Goal: Information Seeking & Learning: Learn about a topic

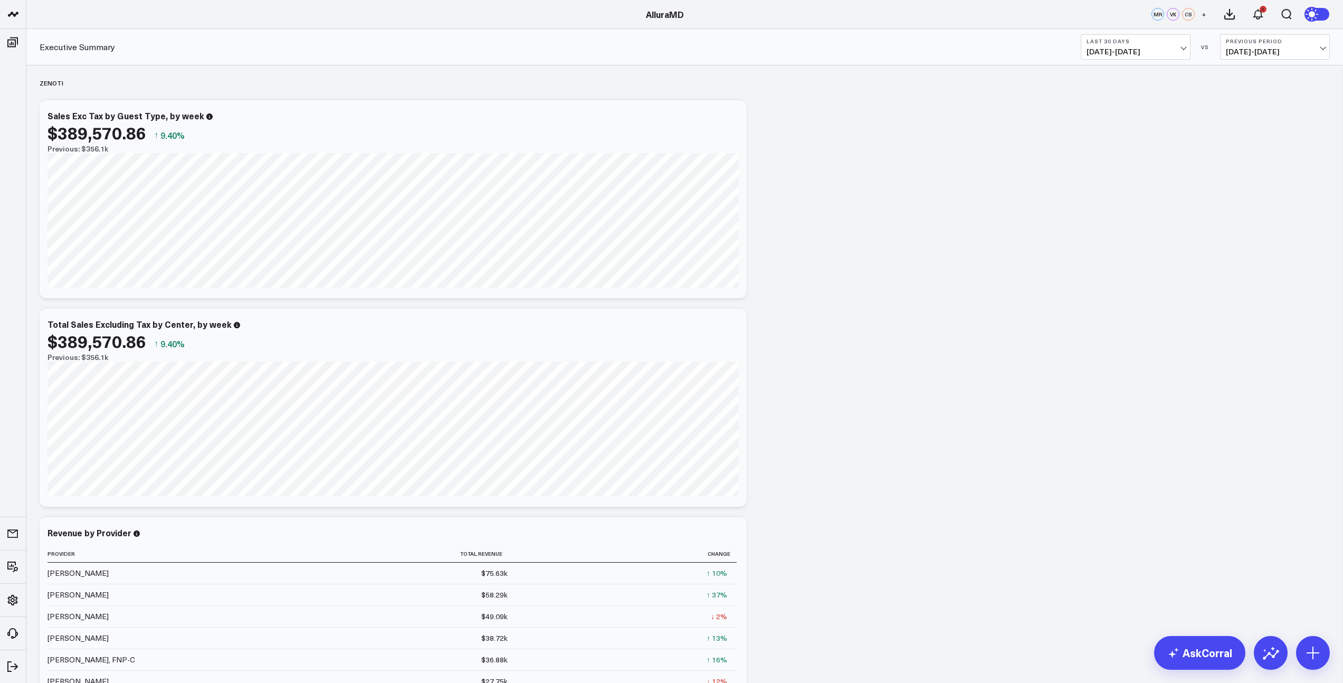
click at [1170, 52] on span "[DATE] - [DATE]" at bounding box center [1136, 52] width 98 height 8
click at [1119, 282] on link "MTD" at bounding box center [1136, 276] width 109 height 20
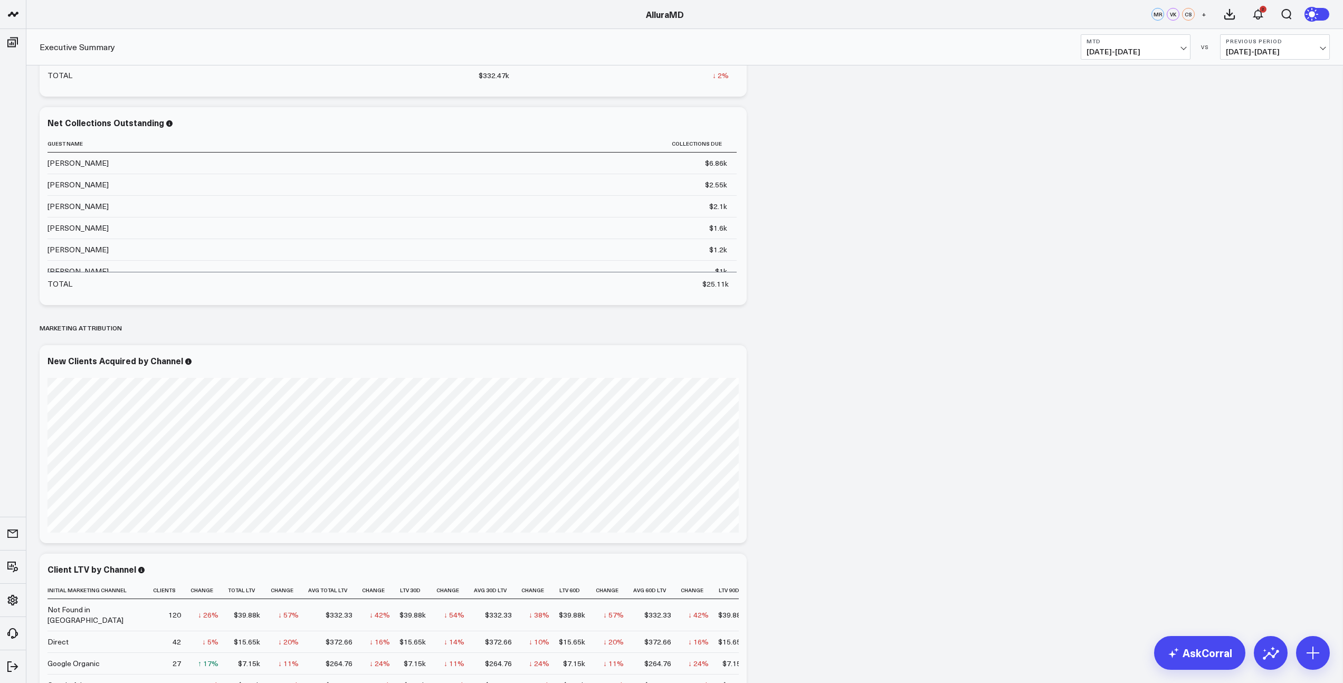
scroll to position [798, 0]
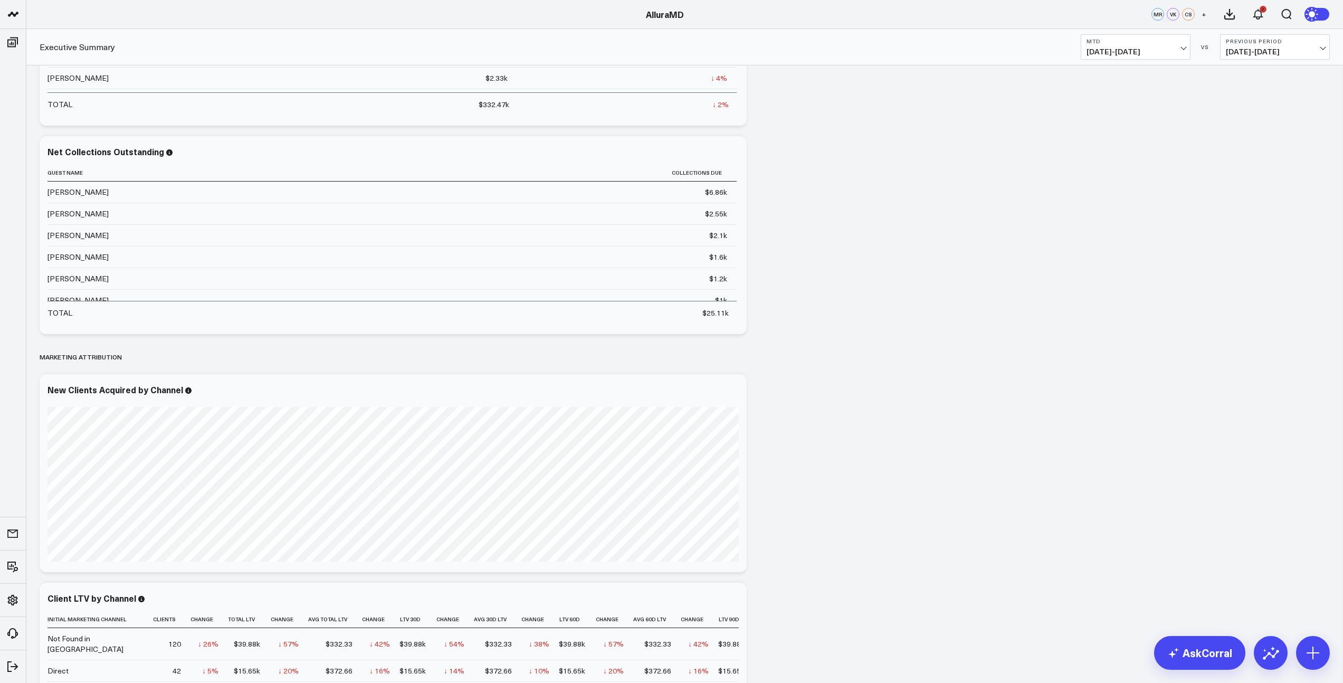
click at [1243, 56] on span "[DATE] - [DATE]" at bounding box center [1275, 52] width 98 height 8
click at [1243, 88] on link "MoM" at bounding box center [1275, 90] width 109 height 20
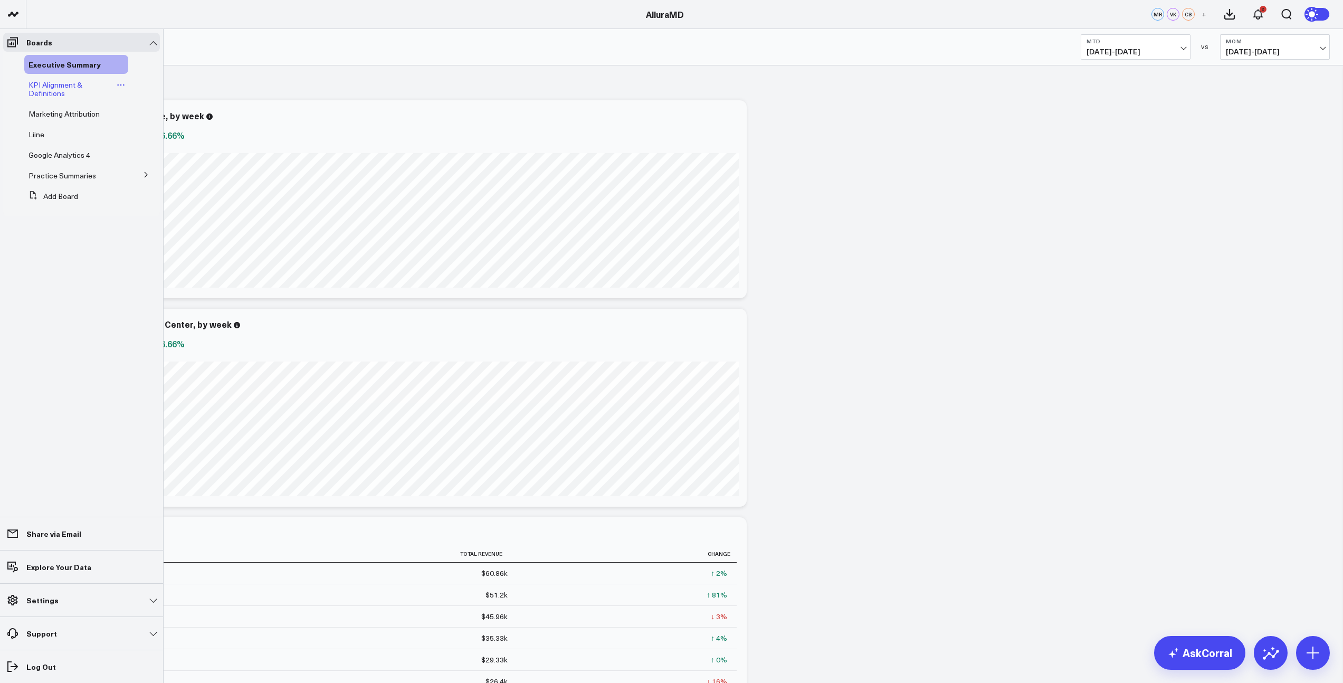
click at [61, 89] on span "KPI Alignment & Definitions" at bounding box center [56, 89] width 54 height 18
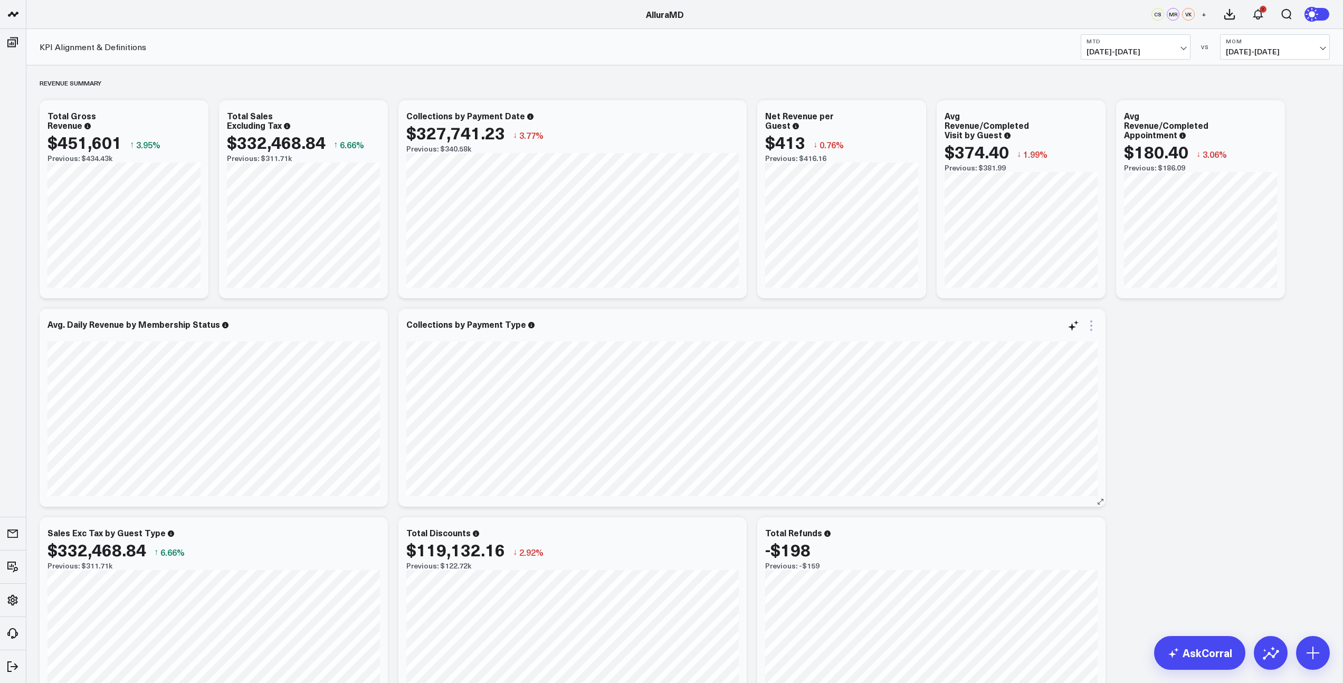
click at [1089, 328] on icon at bounding box center [1091, 325] width 13 height 13
click at [1159, 461] on button "KPI Alignment & Definitions" at bounding box center [1152, 460] width 92 height 7
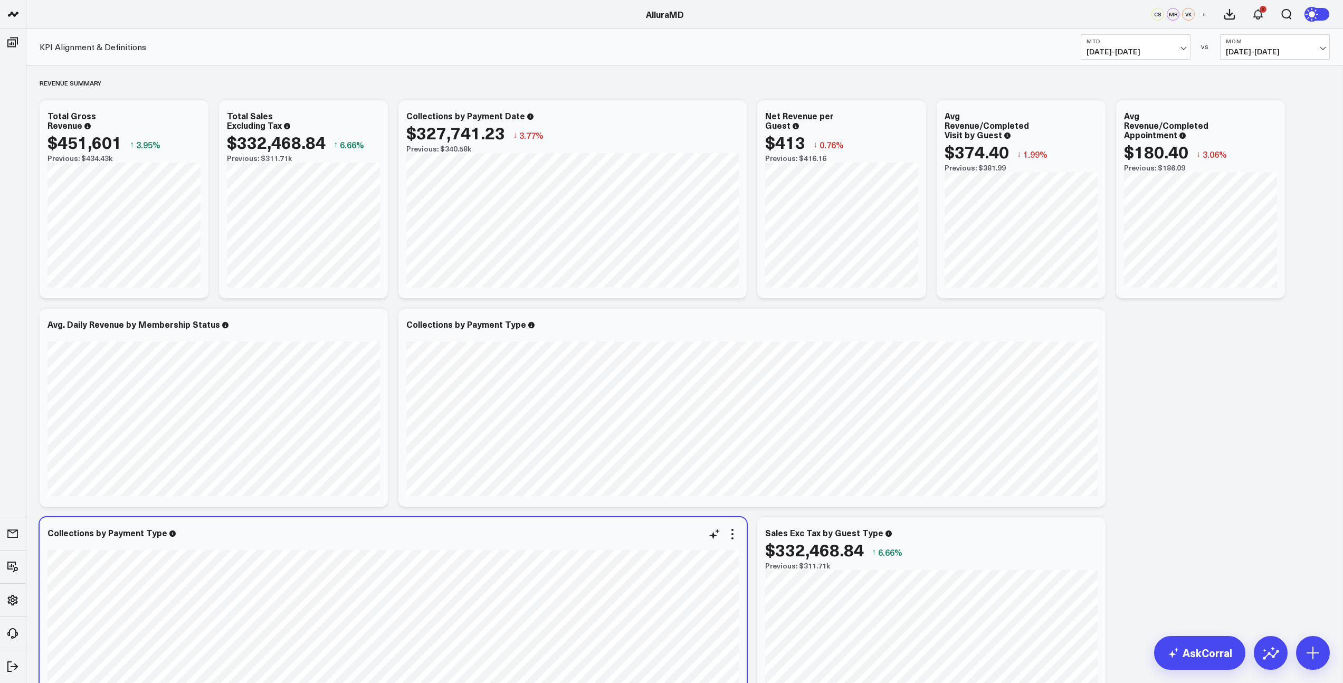
click at [734, 541] on div at bounding box center [394, 543] width 692 height 7
click at [733, 539] on icon at bounding box center [732, 534] width 13 height 13
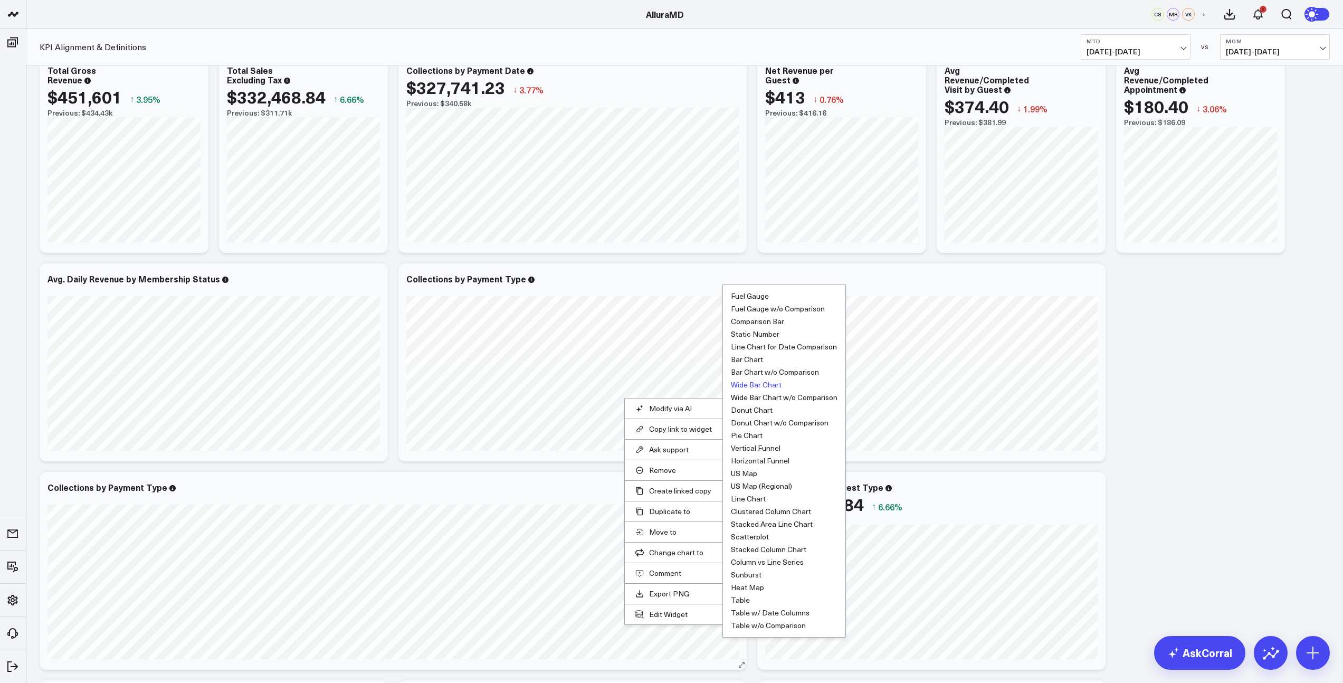
scroll to position [54, 0]
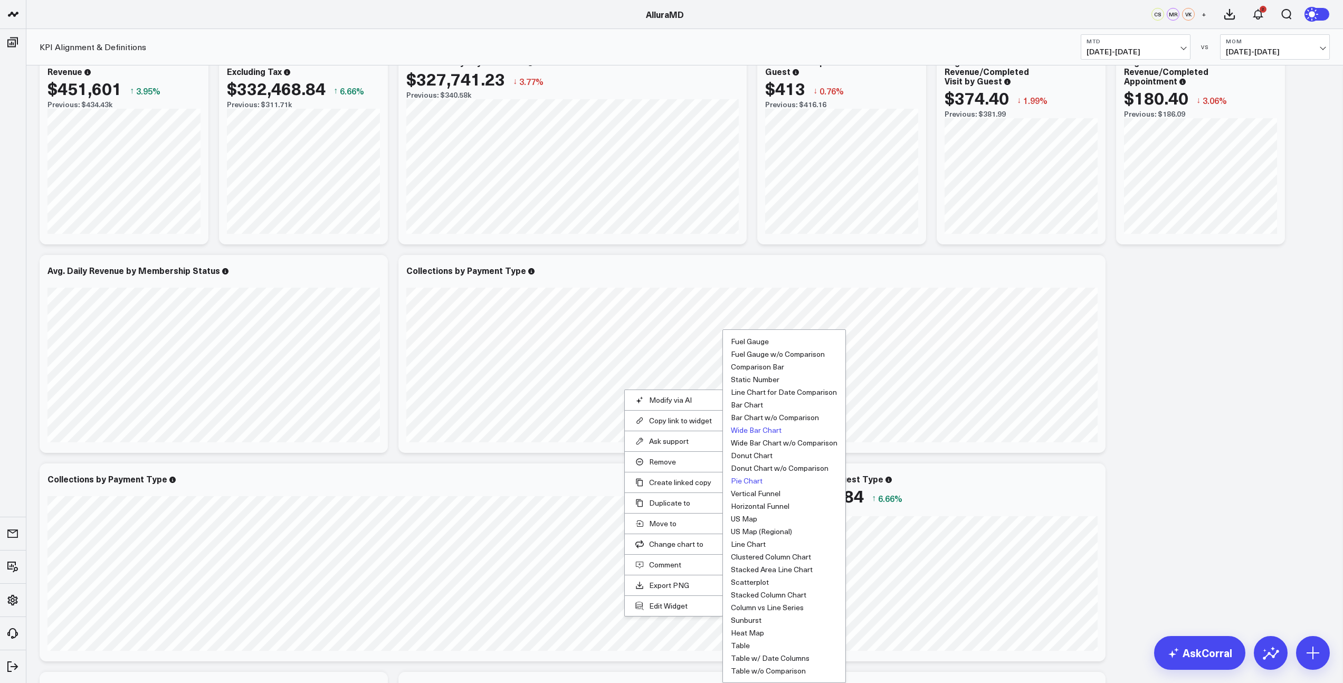
click at [754, 482] on button "Pie Chart" at bounding box center [747, 480] width 32 height 7
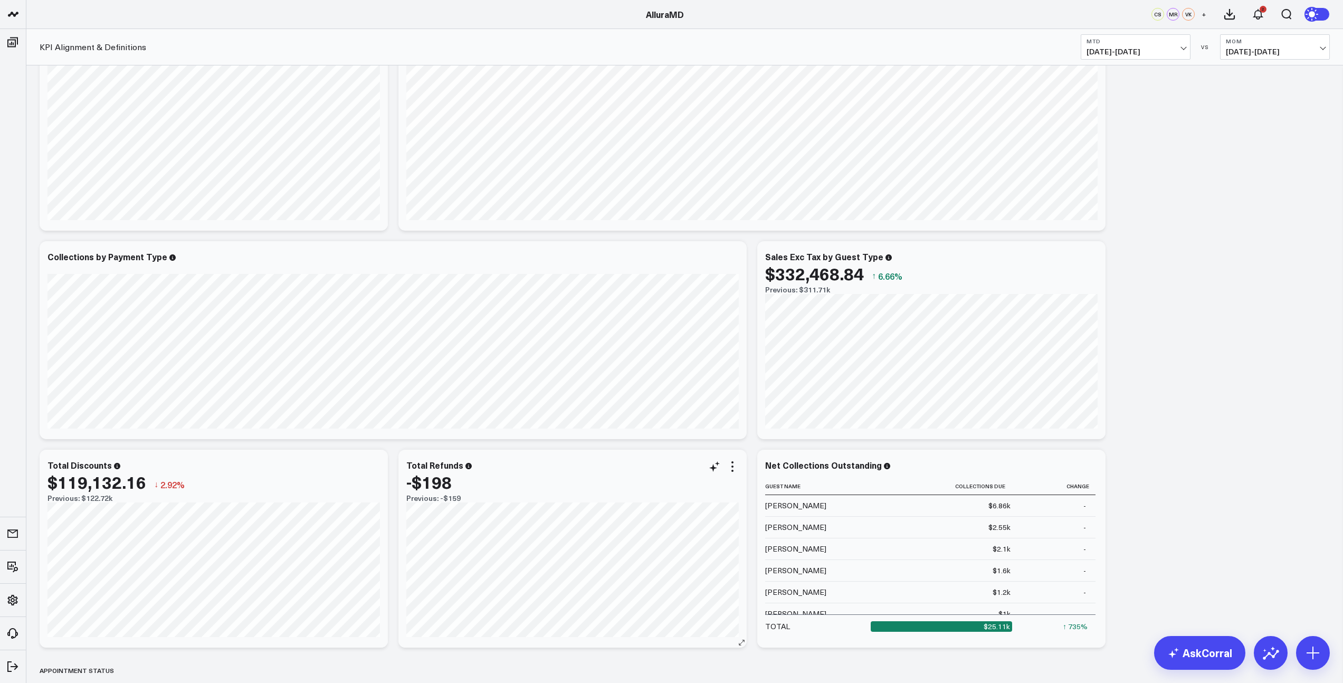
scroll to position [283, 0]
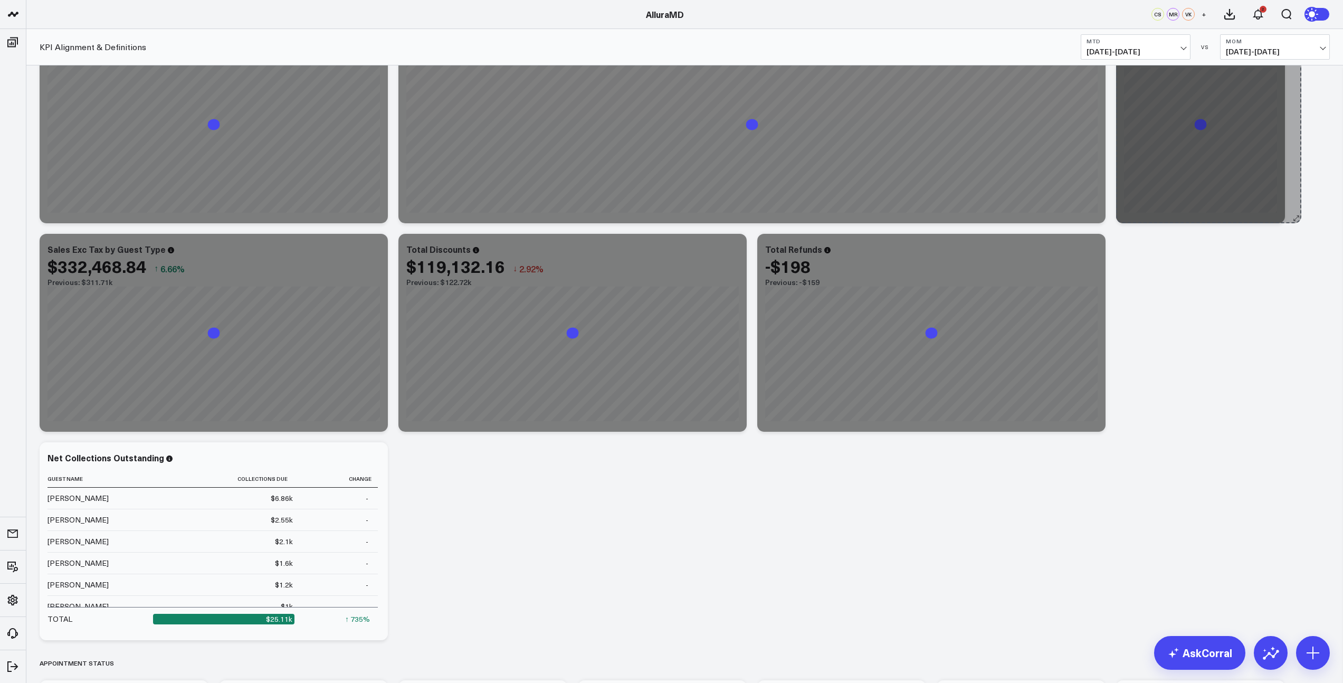
click at [220, 401] on div "Revenue Summary Modify via AI Copy link to widget Ask support Remove Create lin…" at bounding box center [684, 660] width 1301 height 1757
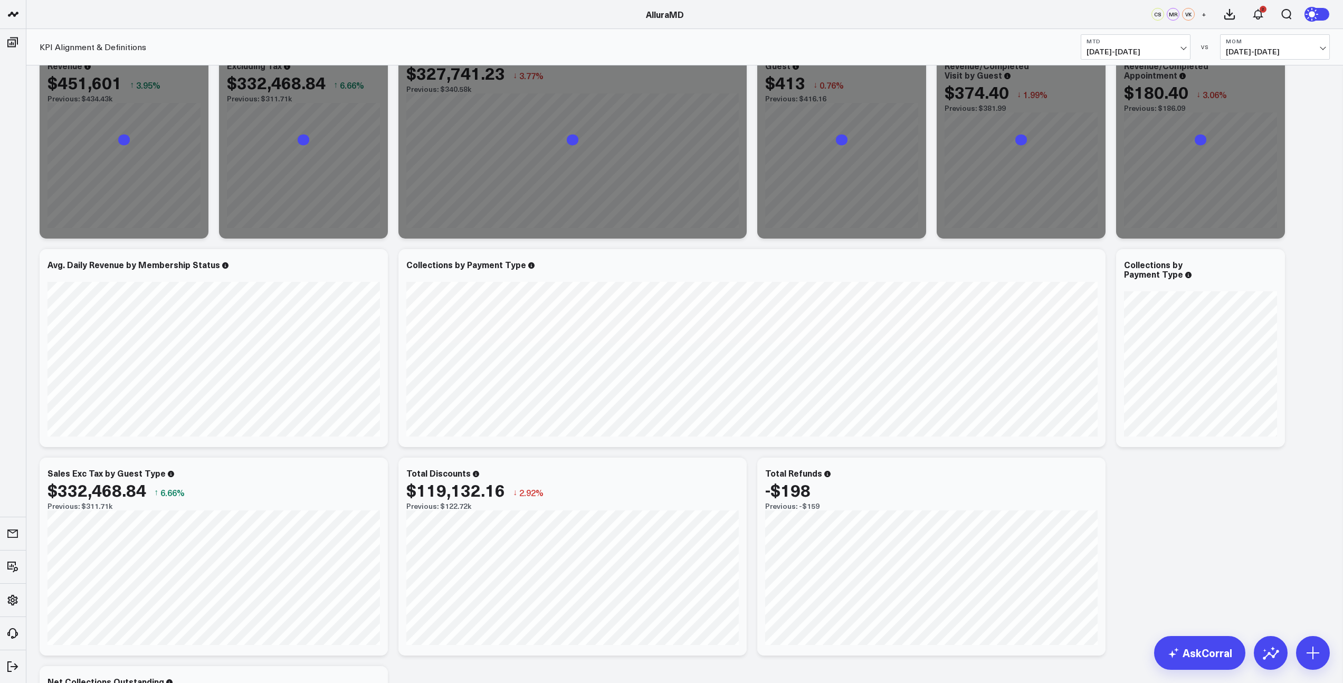
scroll to position [71, 0]
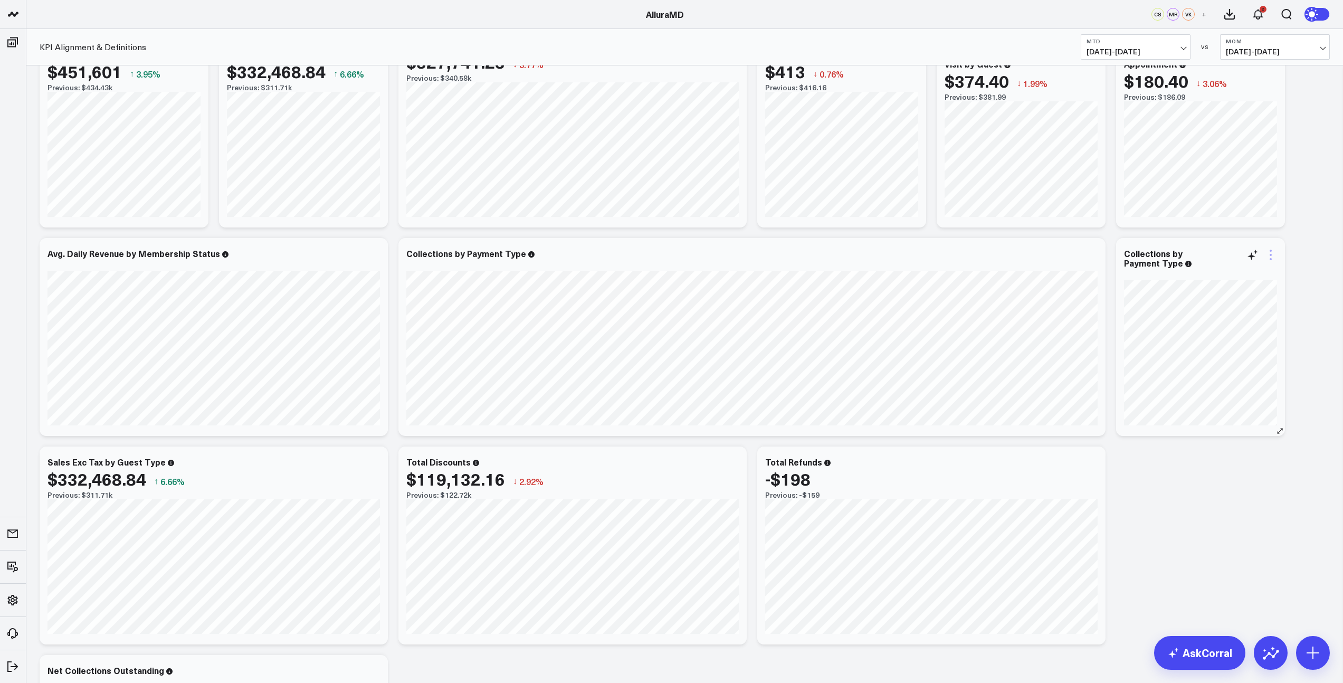
click at [1271, 260] on icon at bounding box center [1271, 255] width 13 height 13
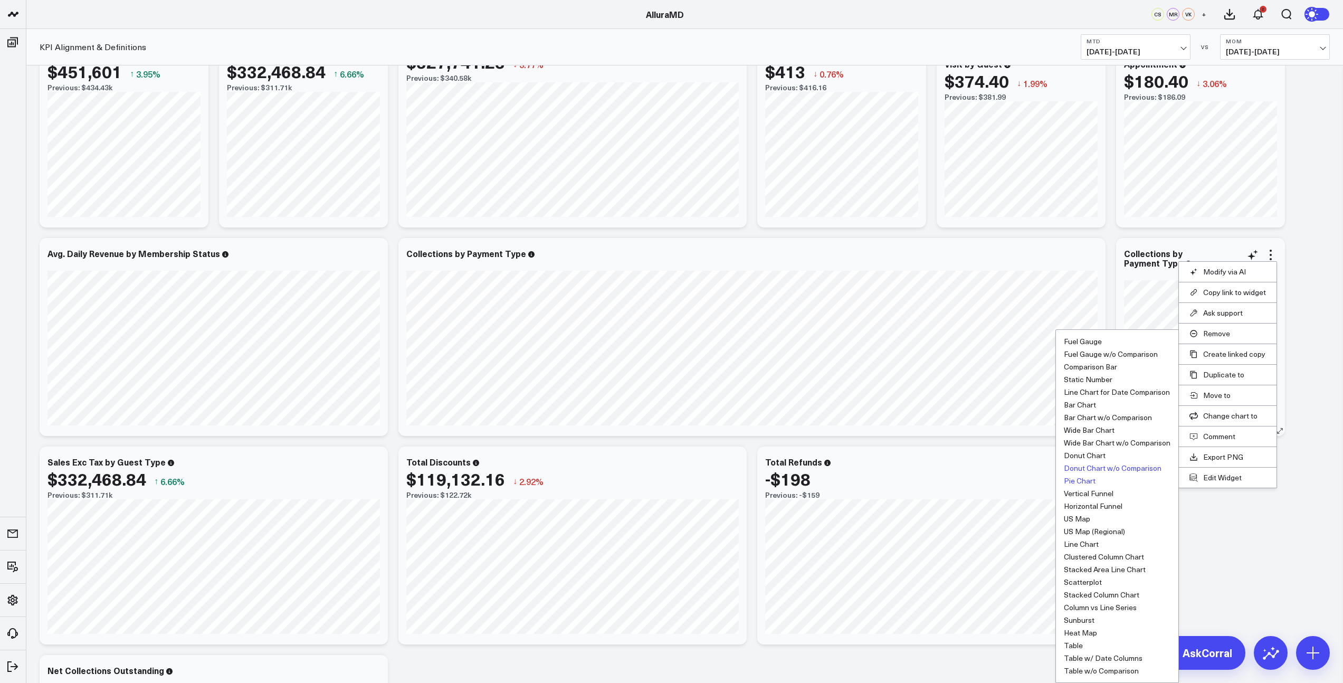
click at [1101, 468] on button "Donut Chart w/o Comparison" at bounding box center [1113, 468] width 98 height 7
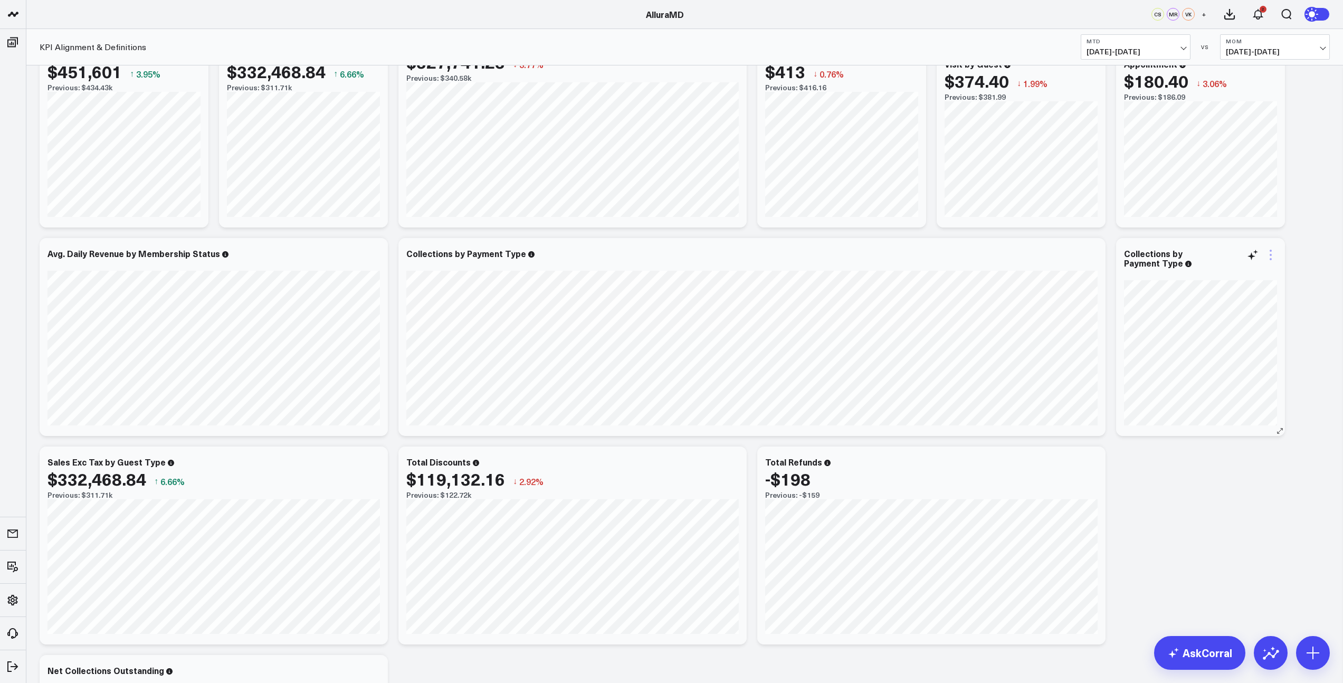
click at [1271, 259] on icon at bounding box center [1271, 259] width 2 height 2
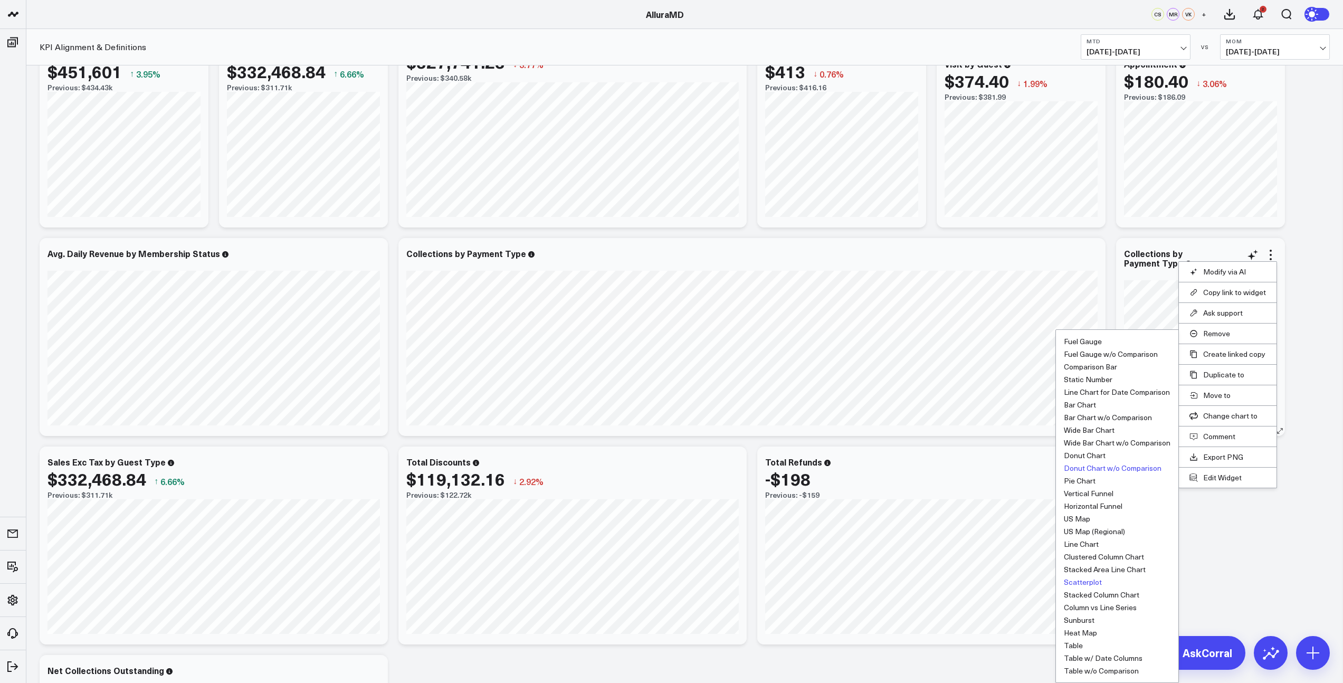
click at [1097, 581] on button "Scatterplot" at bounding box center [1083, 582] width 38 height 7
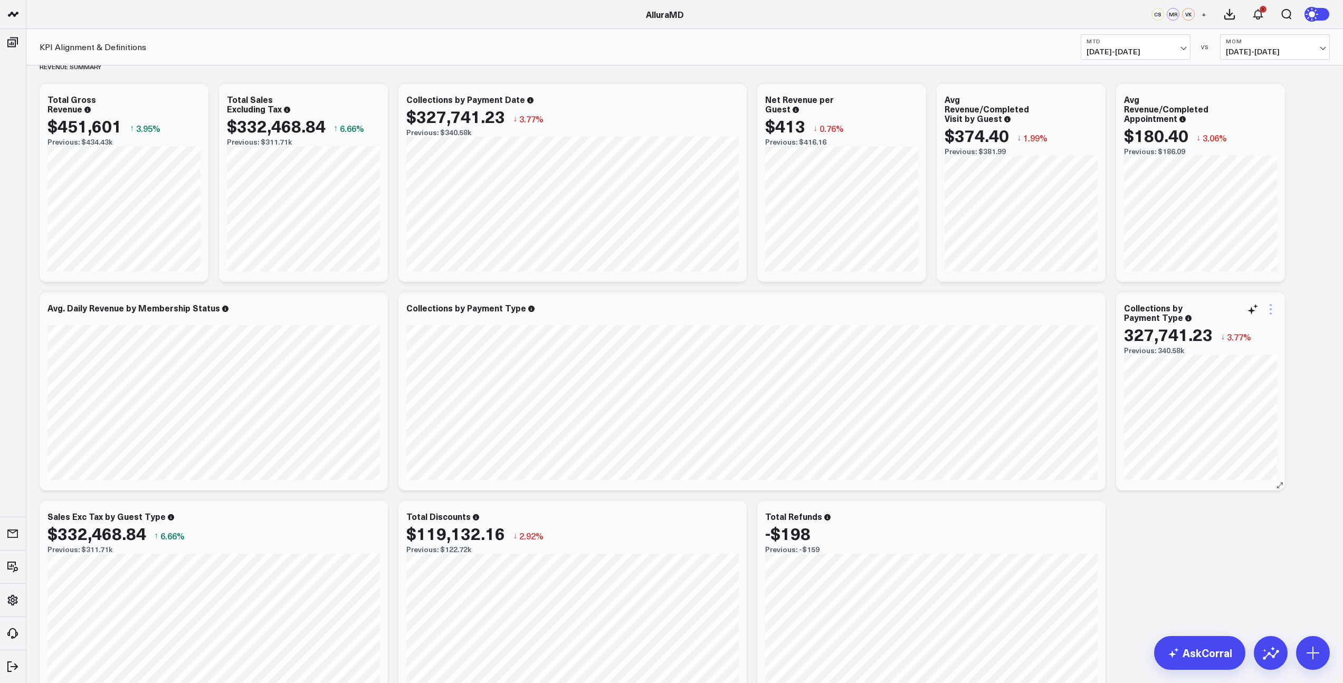
scroll to position [0, 0]
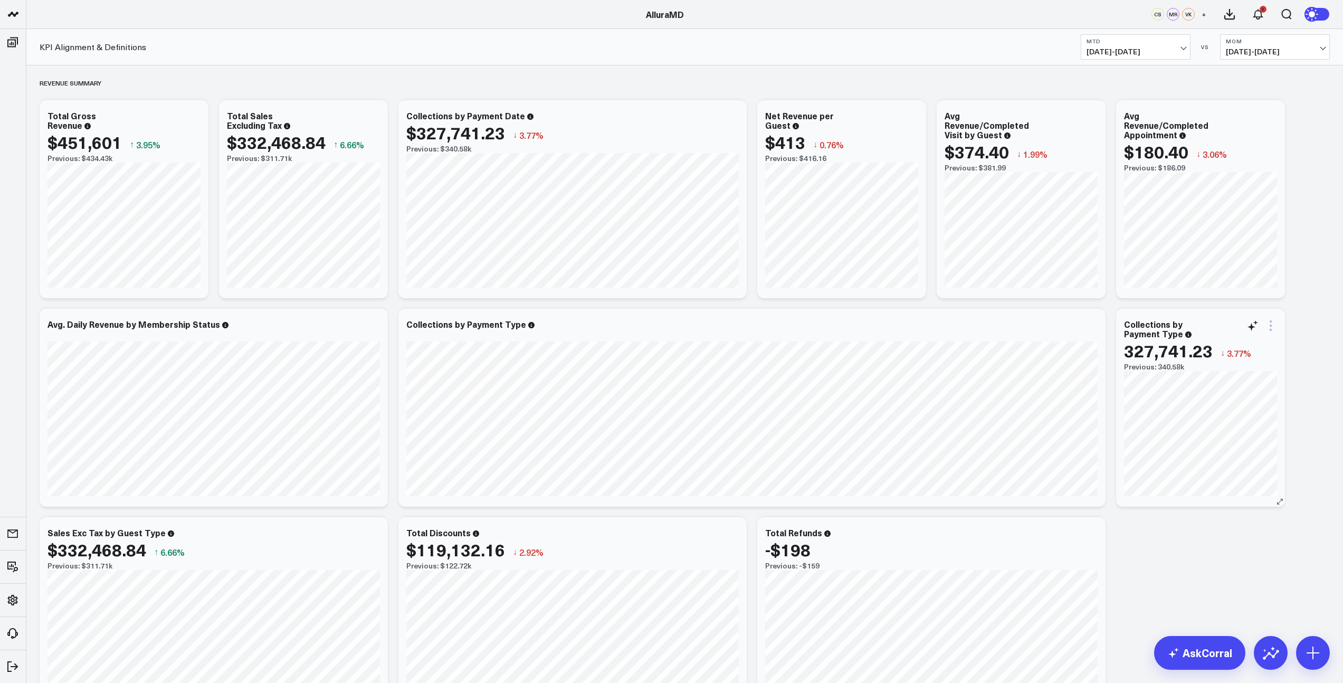
click at [1271, 329] on icon at bounding box center [1271, 330] width 2 height 2
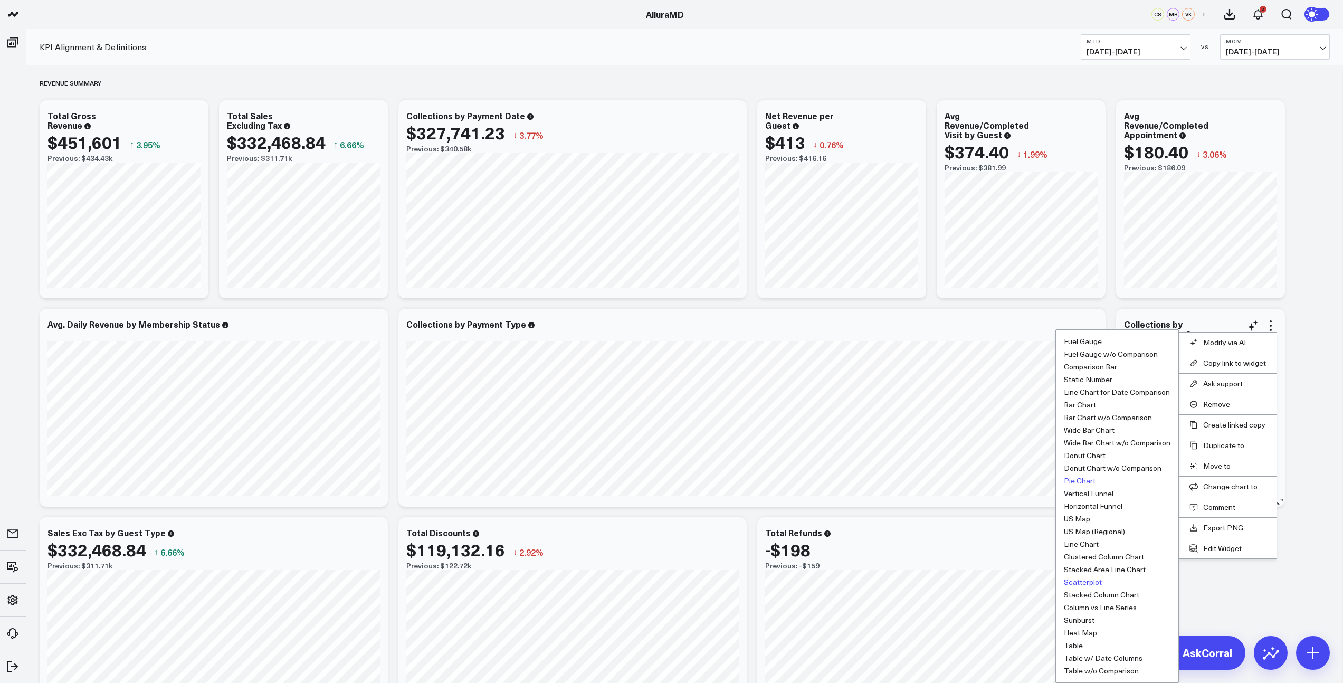
click at [1090, 481] on button "Pie Chart" at bounding box center [1080, 480] width 32 height 7
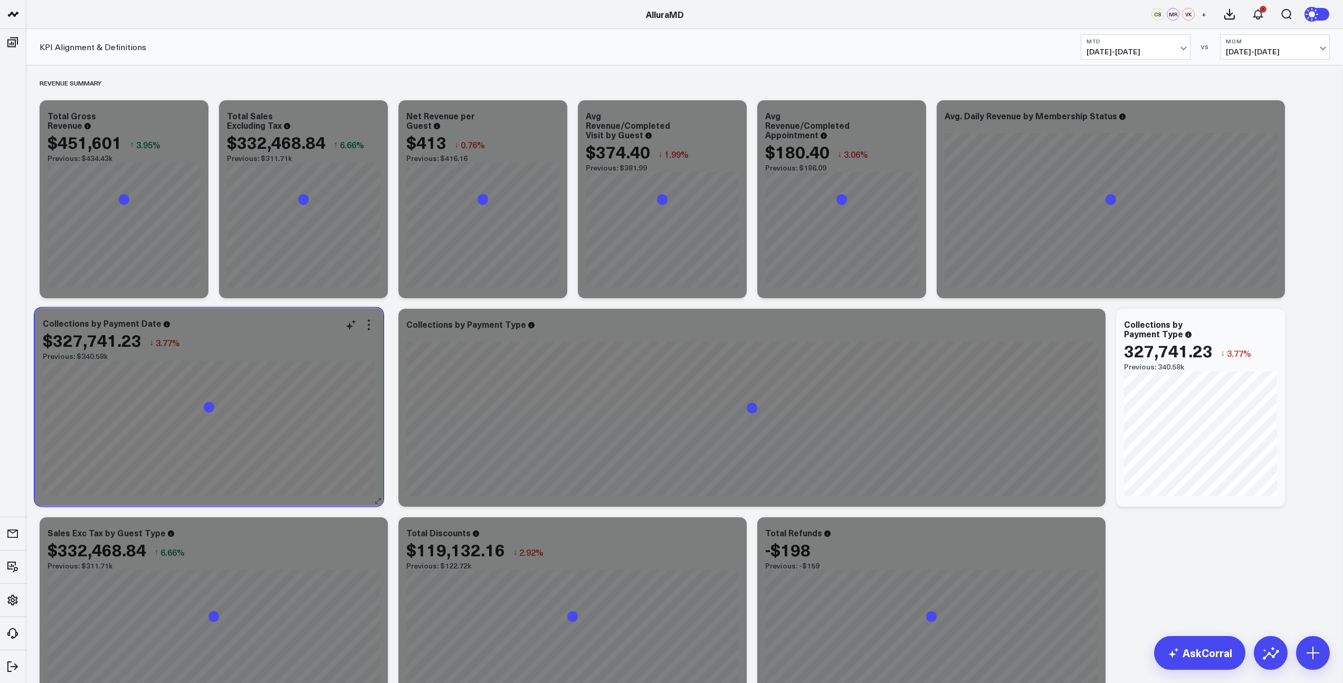
drag, startPoint x: 591, startPoint y: 109, endPoint x: 228, endPoint y: 317, distance: 418.7
click at [228, 317] on div "Collections by Payment Date $327,741.23 ↓ 3.77% Previous: $340.58k" at bounding box center [209, 407] width 348 height 198
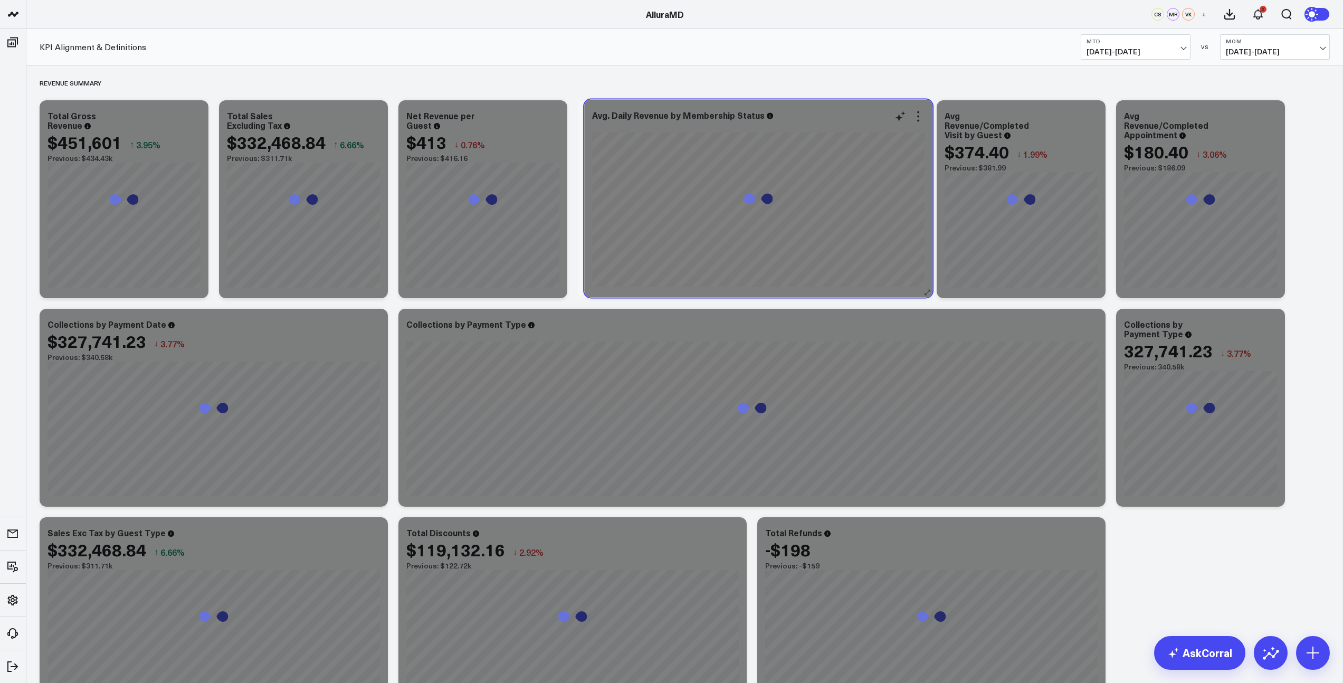
drag, startPoint x: 1163, startPoint y: 115, endPoint x: 811, endPoint y: 113, distance: 352.1
click at [811, 113] on div "Avg. Daily Revenue by Membership Status" at bounding box center [758, 115] width 333 height 10
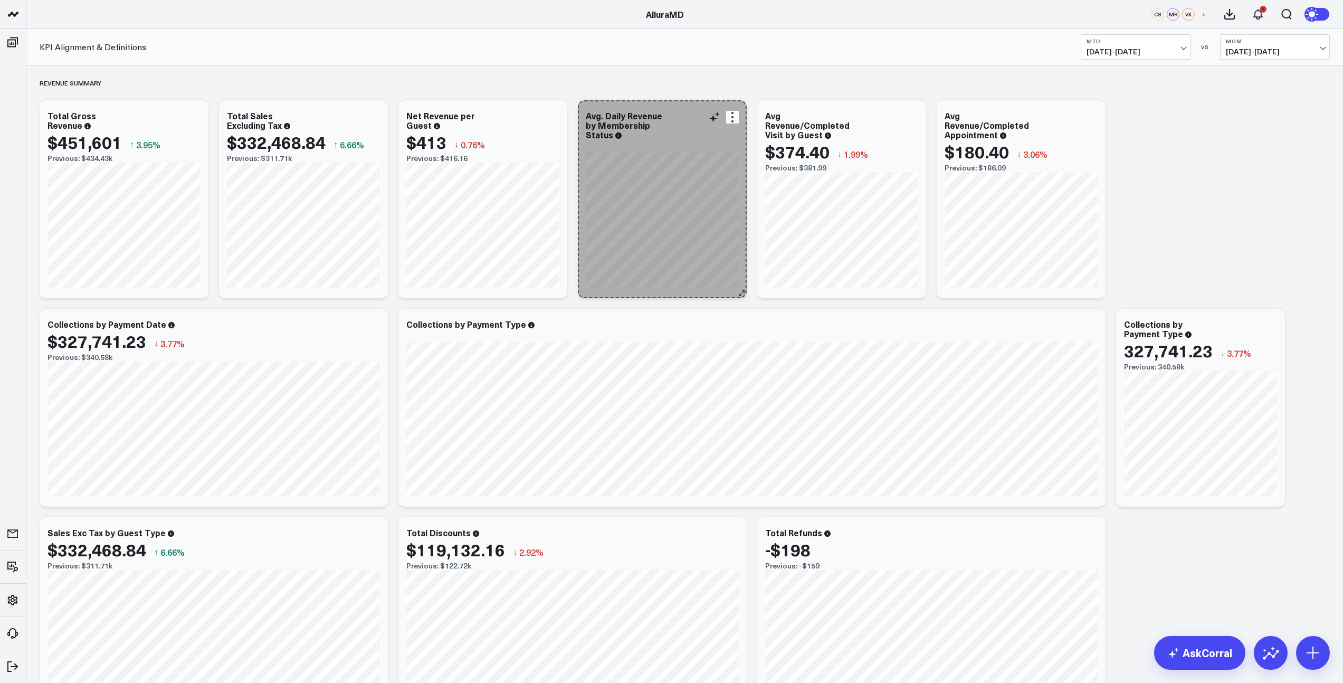
drag, startPoint x: 920, startPoint y: 292, endPoint x: 741, endPoint y: 285, distance: 179.1
click at [740, 285] on div "Avg. Daily Revenue by Membership Status [fontSize:14px lineHeight:16px][/]: [fo…" at bounding box center [662, 199] width 169 height 198
